Goal: Check status: Check status

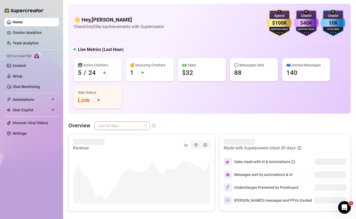
click at [135, 129] on span "Last 30 days" at bounding box center [122, 126] width 49 height 8
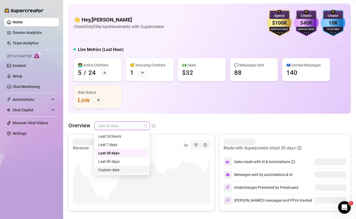
click at [124, 169] on div "Custom date" at bounding box center [121, 170] width 47 height 6
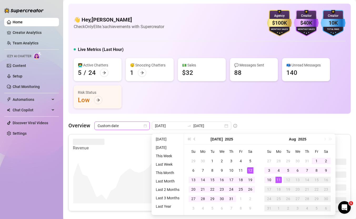
type input "[DATE]"
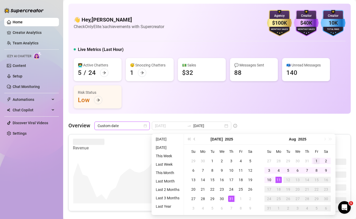
type input "[DATE]"
click at [314, 160] on div "1" at bounding box center [316, 161] width 6 height 6
type input "[DATE]"
click at [279, 178] on div "11" at bounding box center [278, 180] width 6 height 6
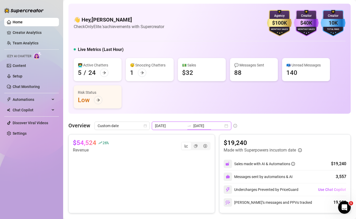
click at [197, 124] on input "[DATE]" at bounding box center [208, 126] width 30 height 6
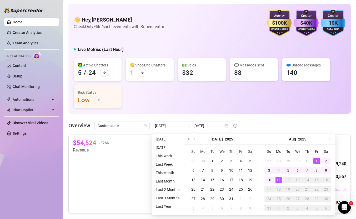
click at [13, 38] on ul "Home Creator Analytics Team Analytics Izzy AI Chatter Content Setup Chat Monito…" at bounding box center [31, 78] width 55 height 124
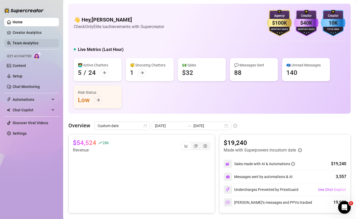
click at [17, 41] on link "Team Analytics" at bounding box center [26, 43] width 26 height 4
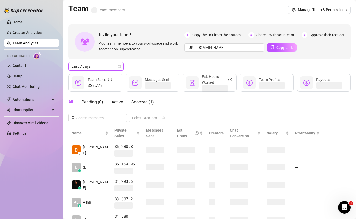
click at [103, 64] on span "Last 7 days" at bounding box center [96, 67] width 49 height 8
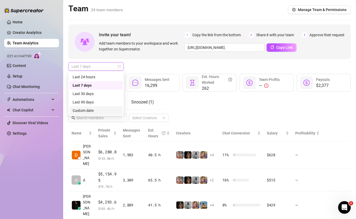
click at [105, 114] on div "Custom date" at bounding box center [95, 110] width 53 height 8
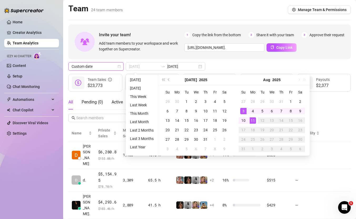
type input "[DATE]"
click at [254, 118] on div "11" at bounding box center [252, 121] width 6 height 6
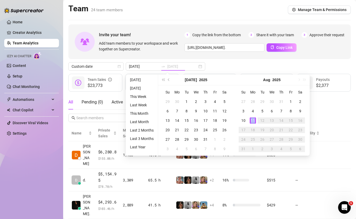
click at [254, 118] on div "11" at bounding box center [252, 121] width 6 height 6
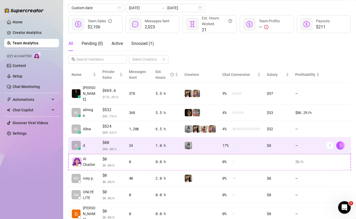
scroll to position [60, 0]
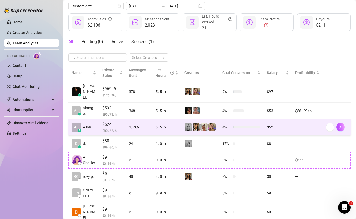
click at [152, 126] on td "6.5 h" at bounding box center [166, 127] width 29 height 17
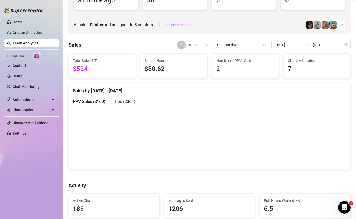
click at [131, 100] on span "Tips ( $364 )" at bounding box center [125, 101] width 22 height 5
